Goal: Information Seeking & Learning: Learn about a topic

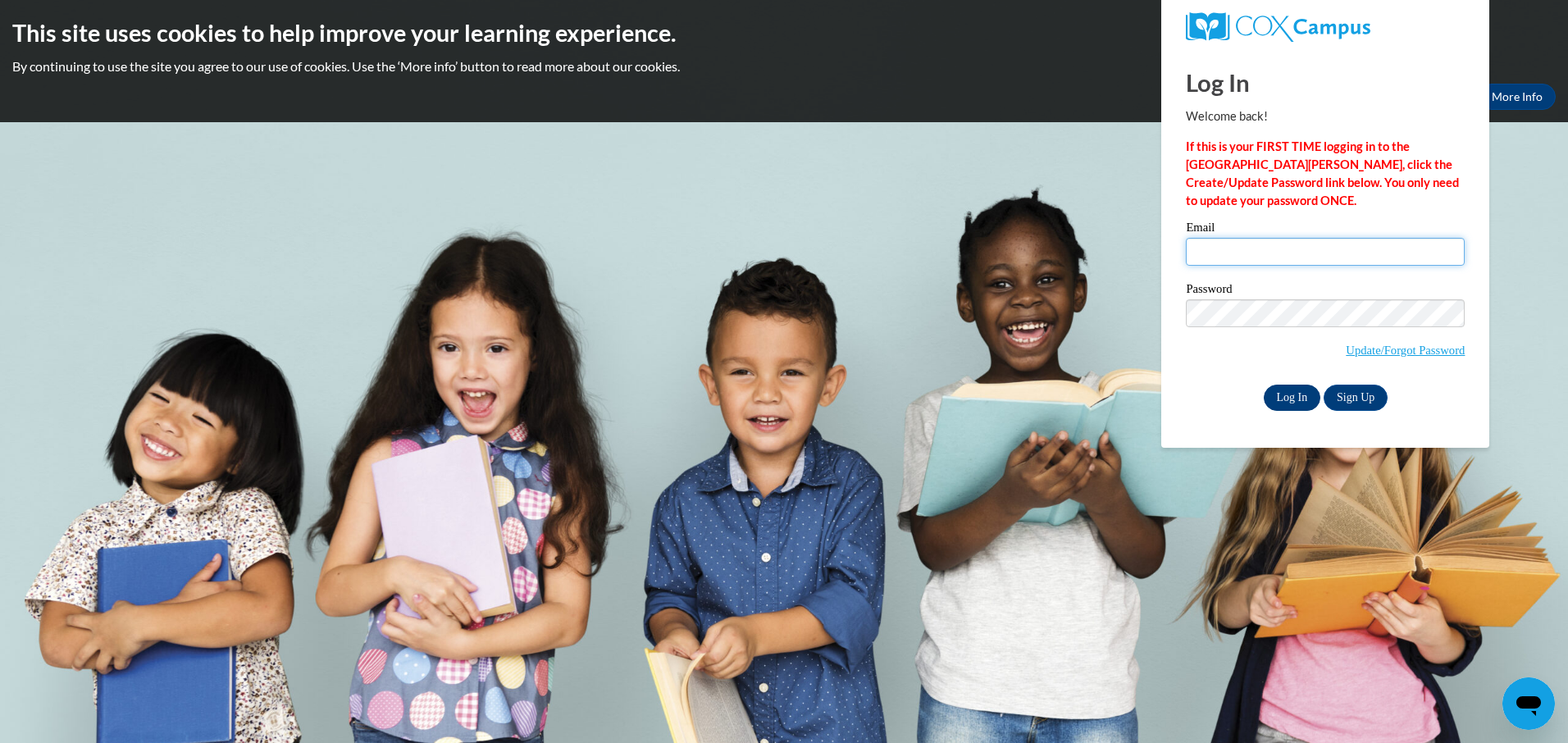
type input "reneenetzley18@gmail.com"
click at [1293, 401] on input "Log In" at bounding box center [1292, 398] width 58 height 26
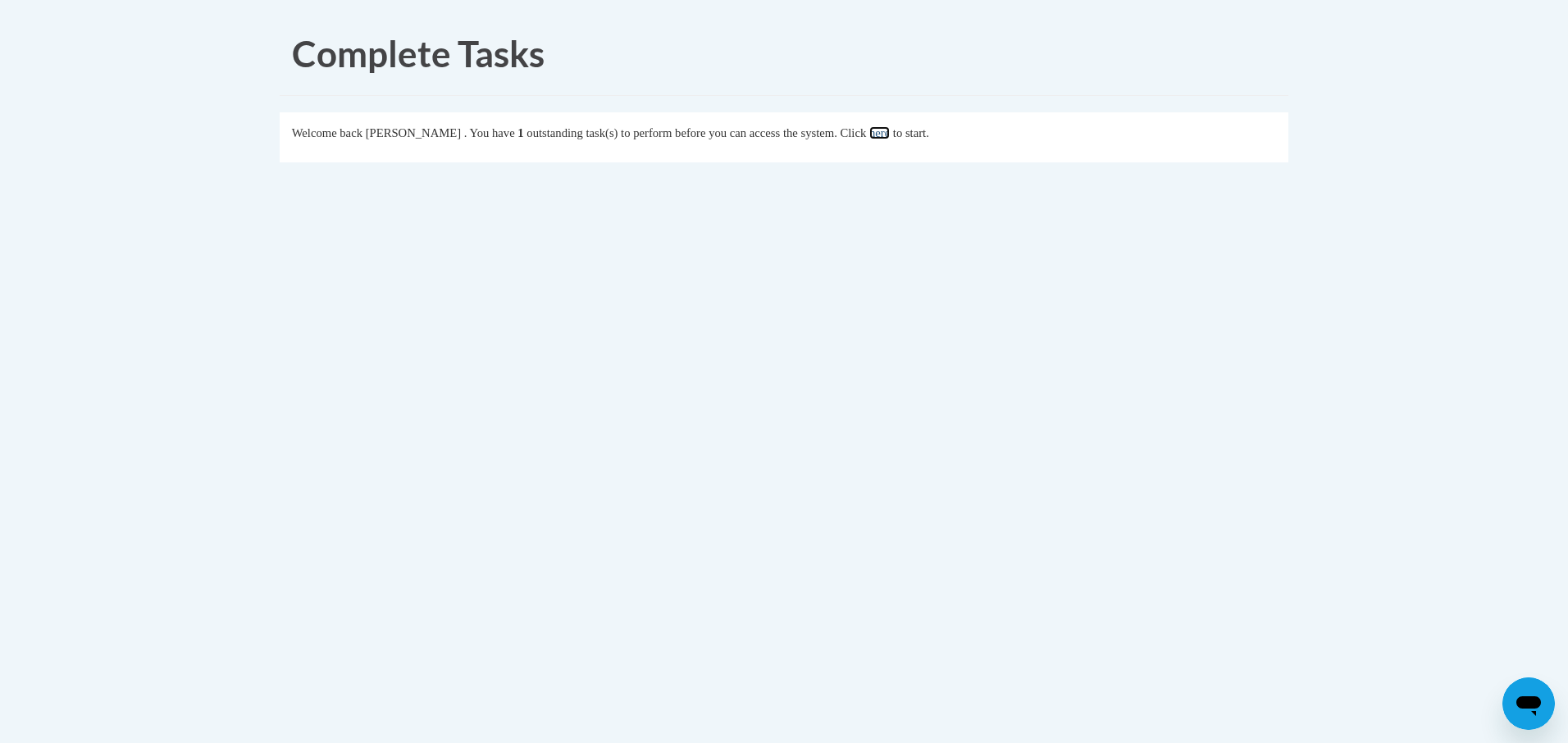
click at [890, 132] on link "here" at bounding box center [879, 133] width 21 height 13
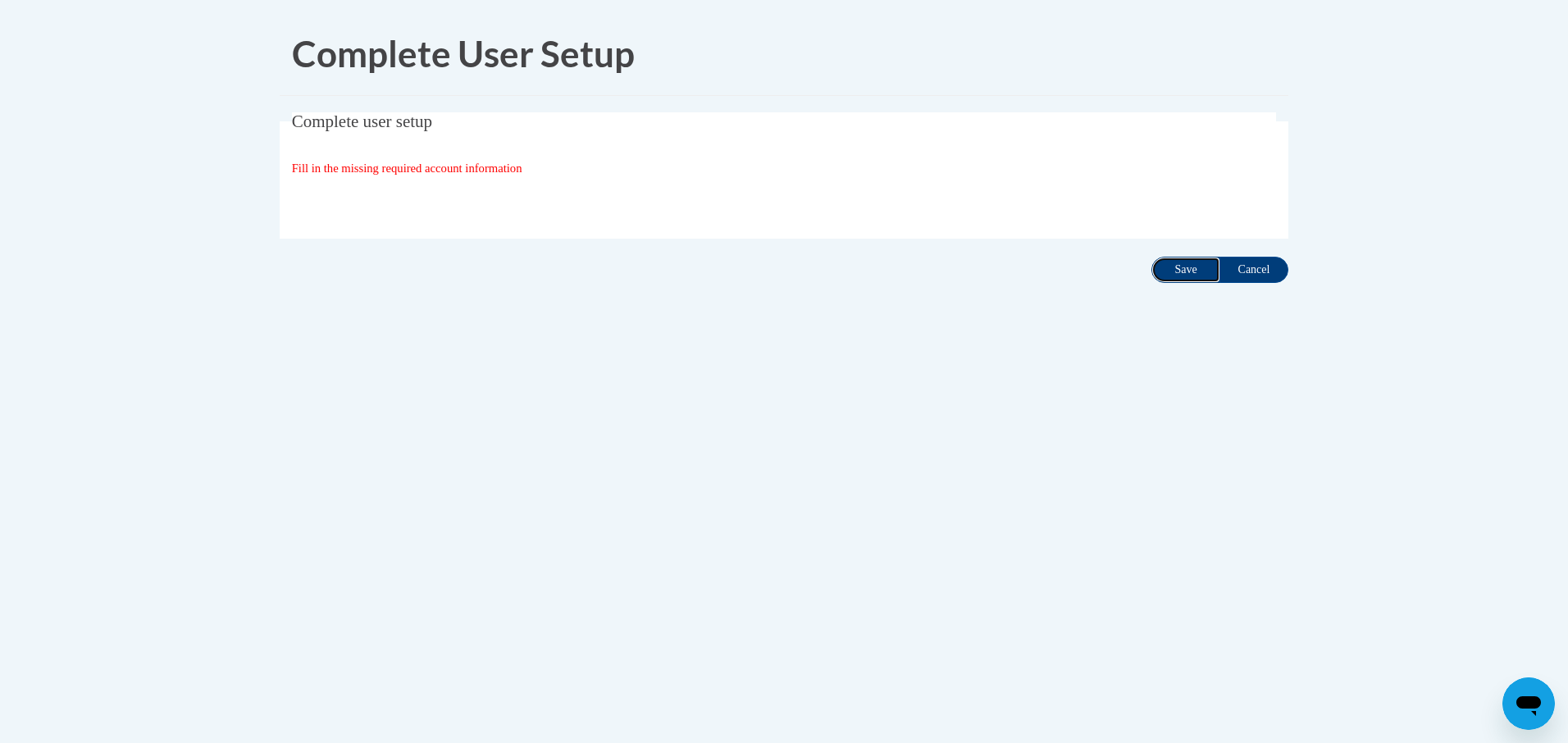
click at [1180, 274] on input "Save" at bounding box center [1185, 270] width 69 height 26
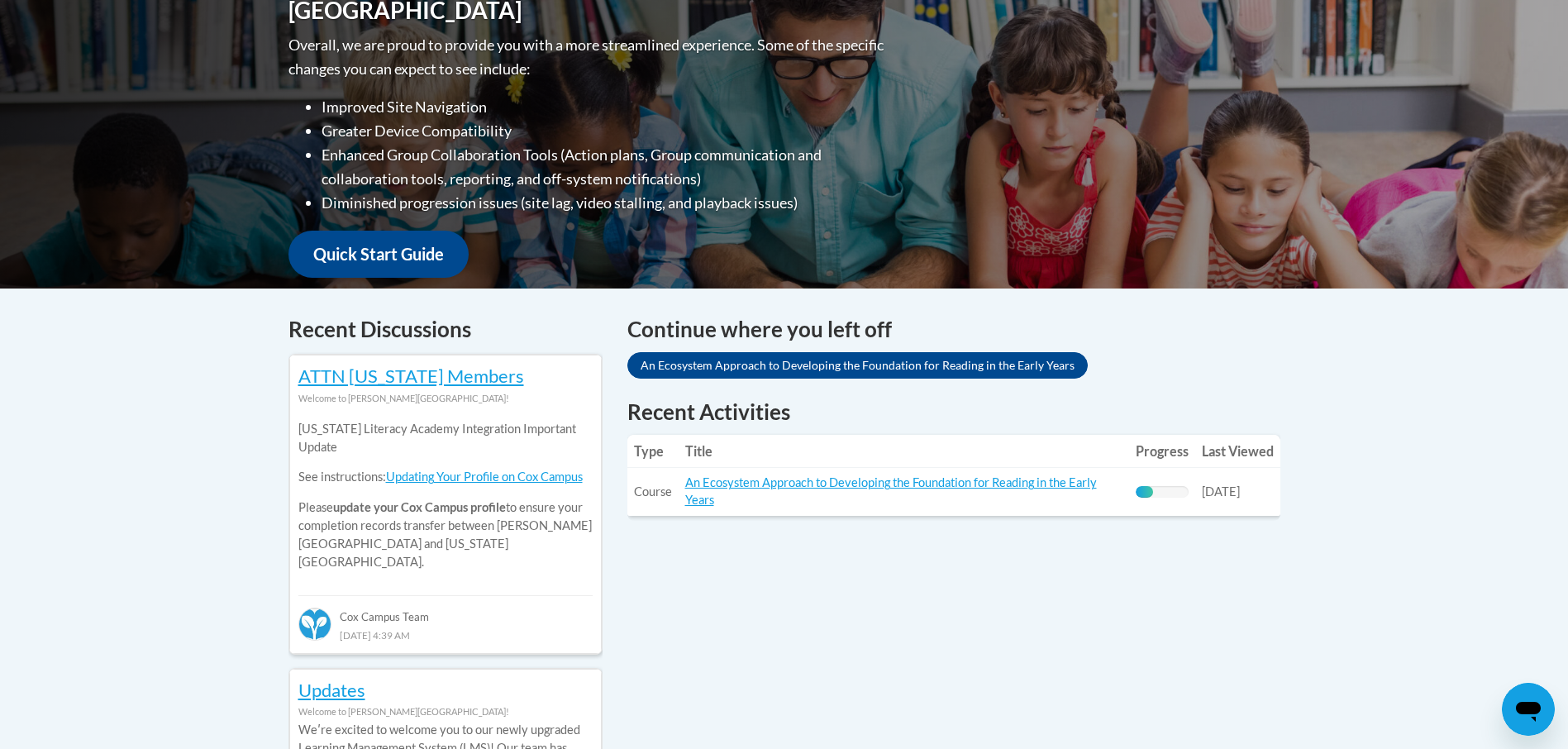
scroll to position [496, 0]
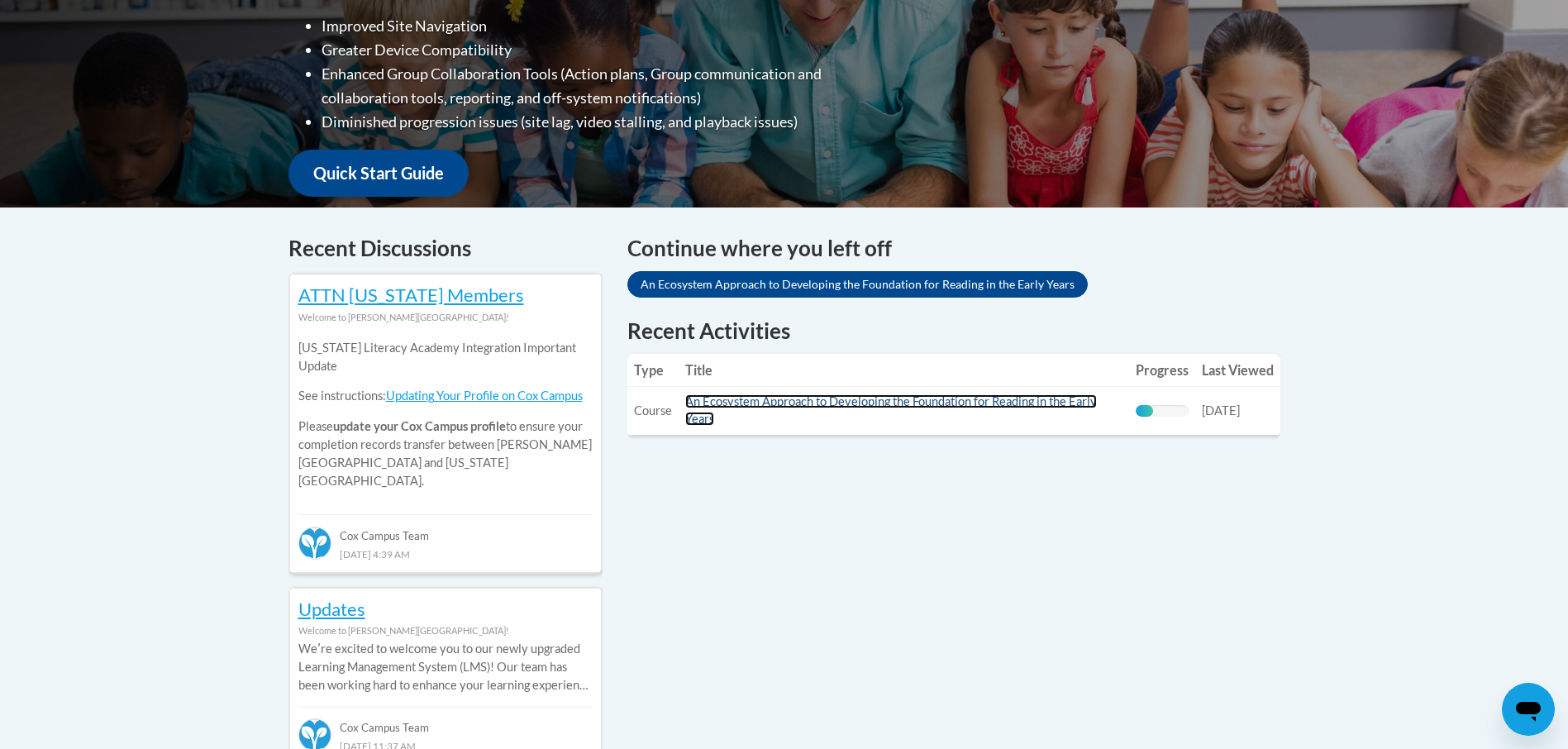
click at [740, 401] on link "An Ecosystem Approach to Developing the Foundation for Reading in the Early Yea…" at bounding box center [891, 410] width 412 height 32
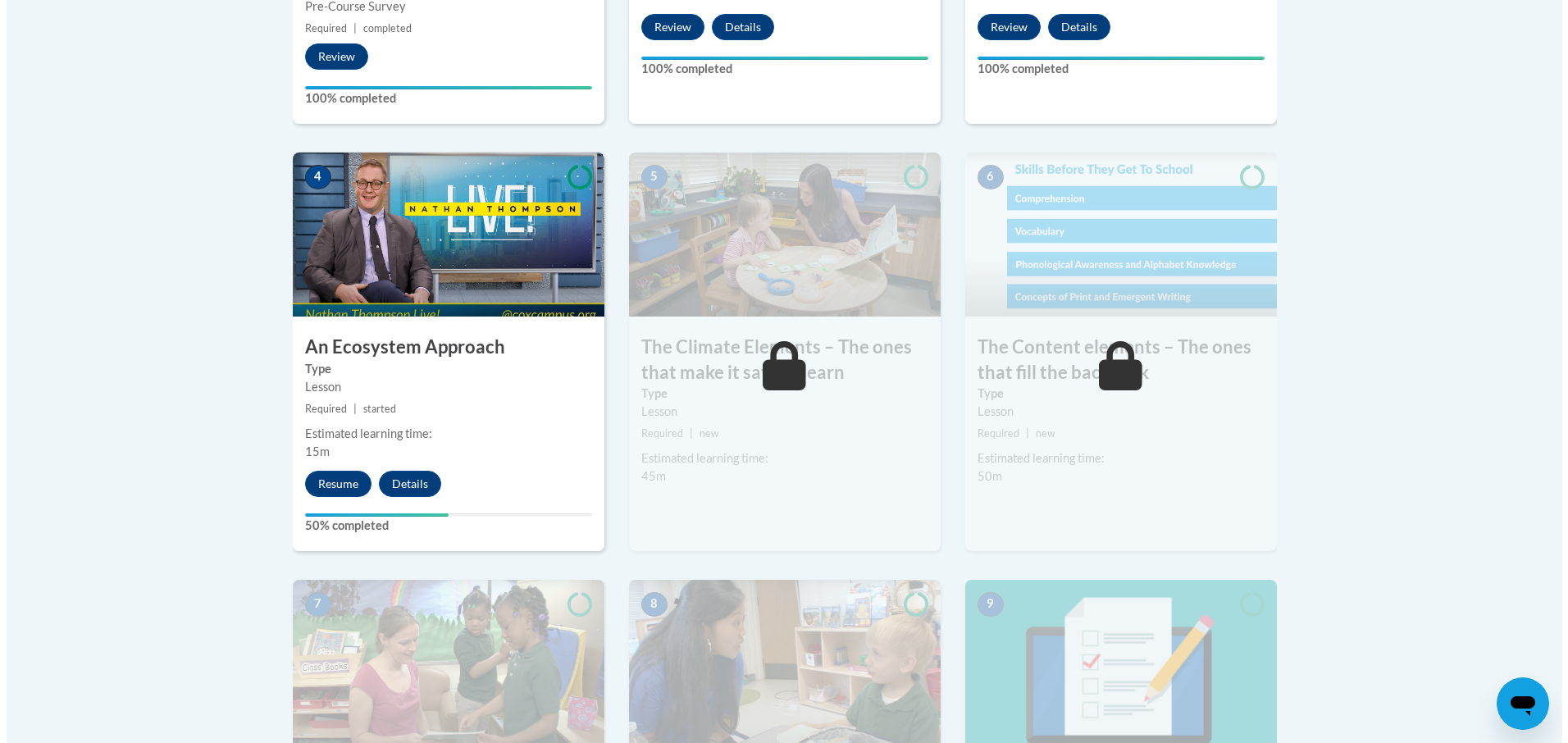
scroll to position [902, 0]
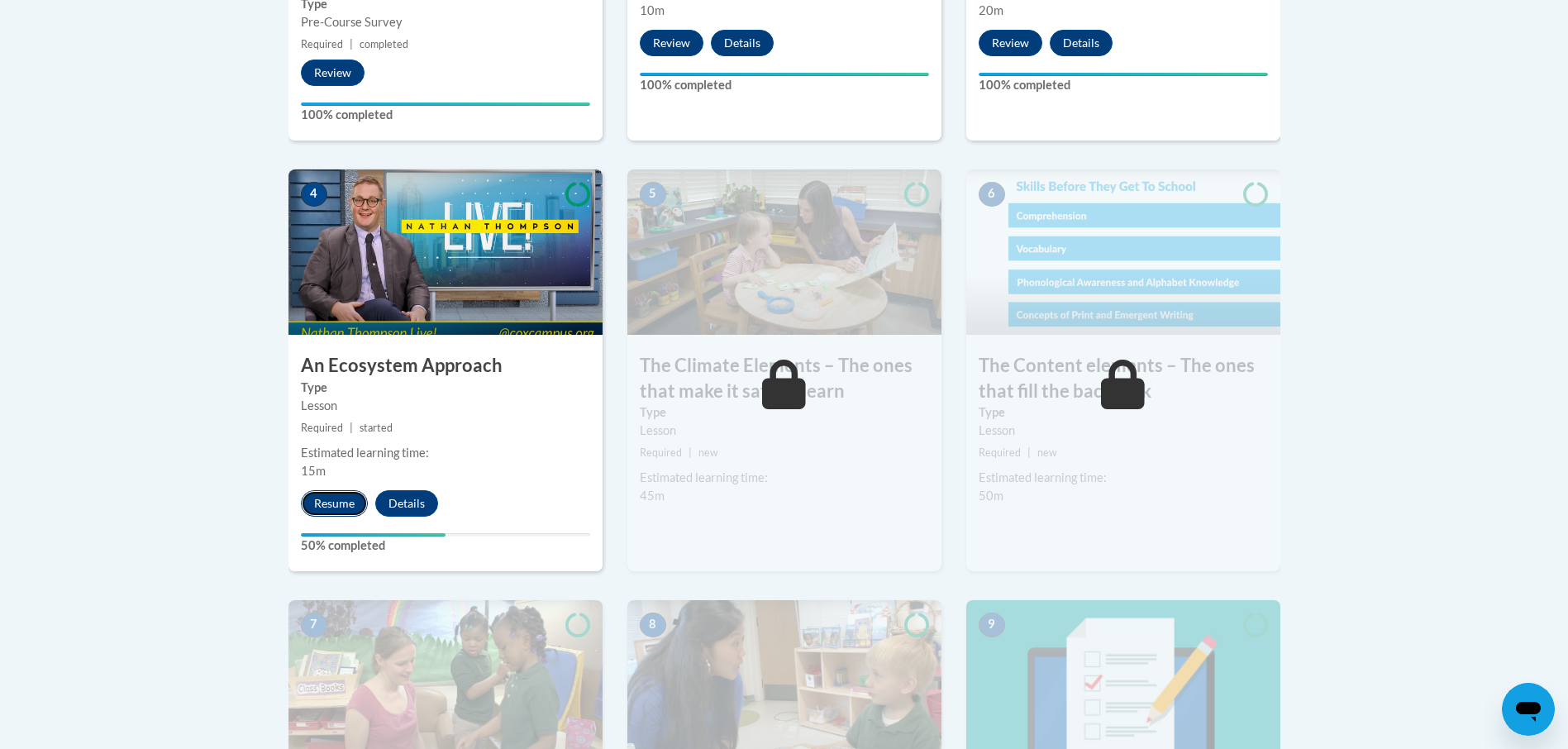
click at [330, 503] on button "Resume" at bounding box center [335, 503] width 67 height 27
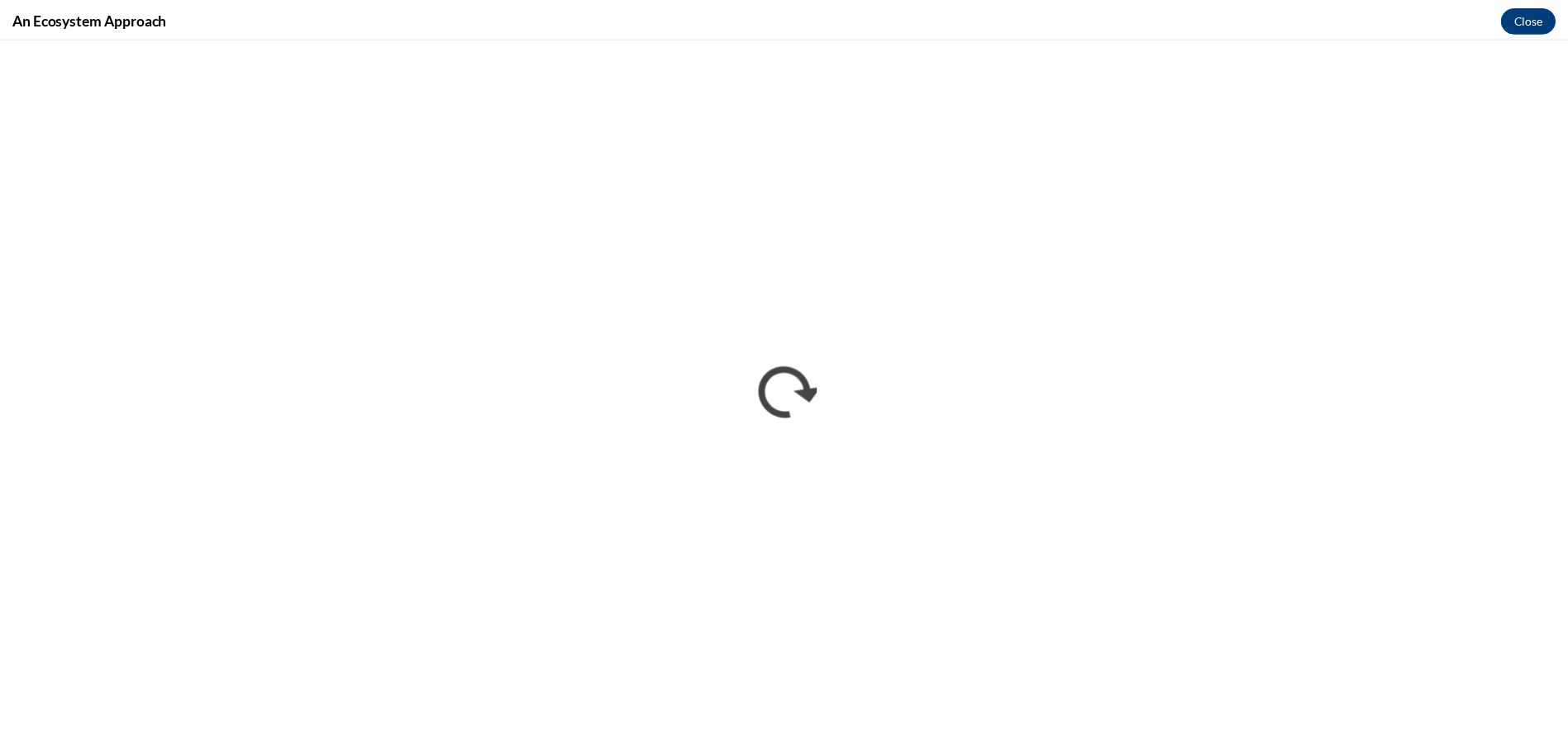
scroll to position [0, 0]
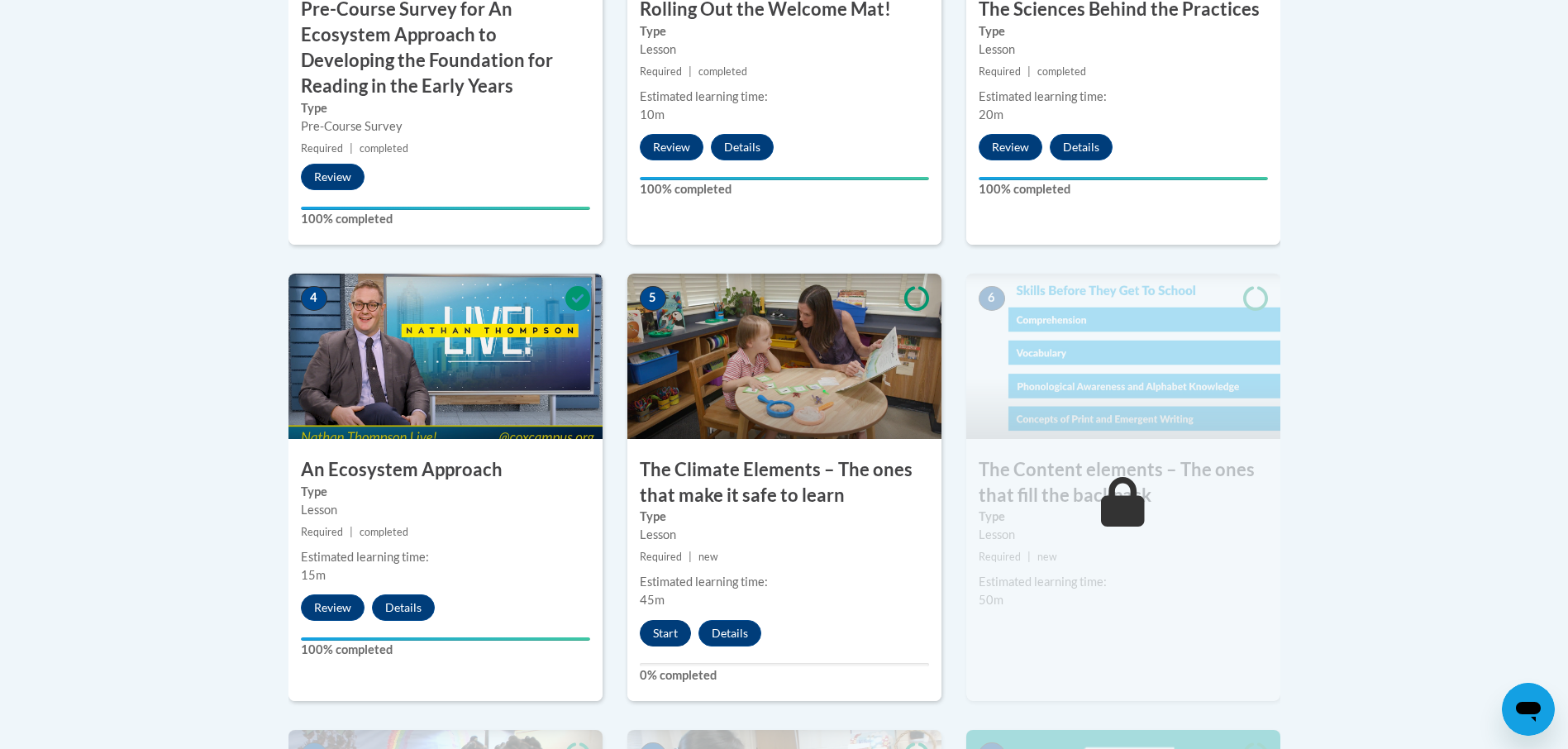
scroll to position [909, 0]
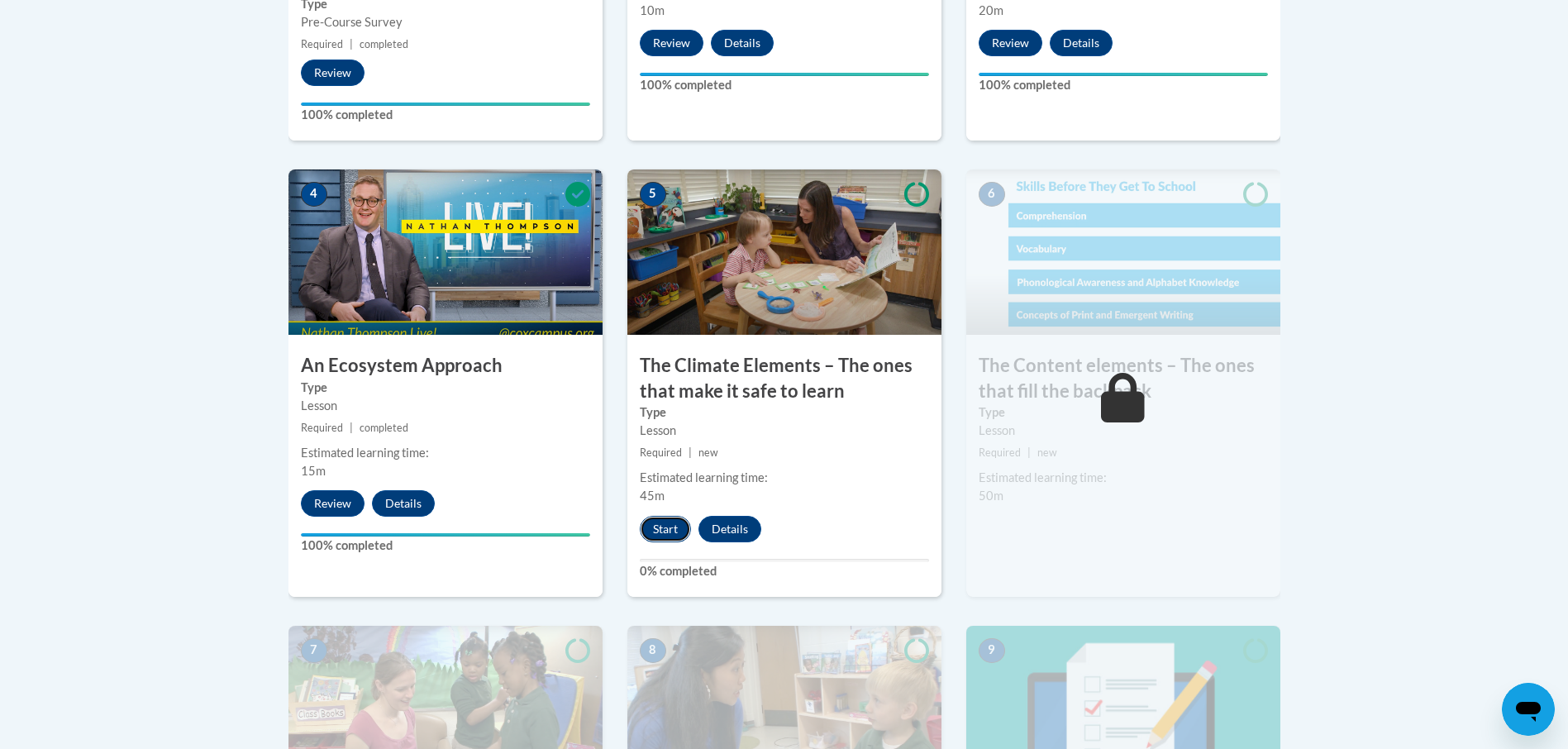
click at [659, 528] on button "Start" at bounding box center [666, 529] width 52 height 27
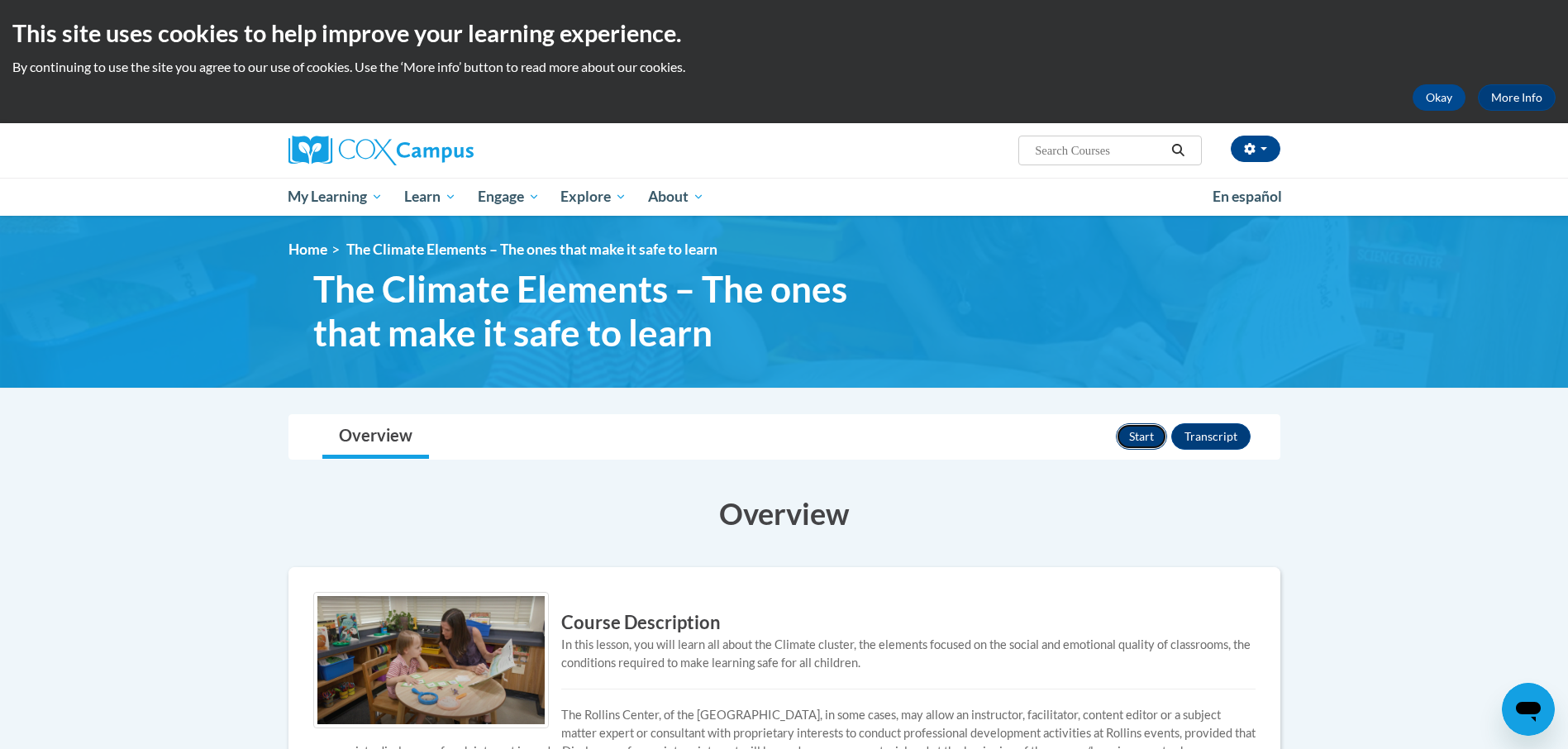
click at [1130, 445] on button "Start" at bounding box center [1142, 437] width 52 height 27
